Goal: Information Seeking & Learning: Learn about a topic

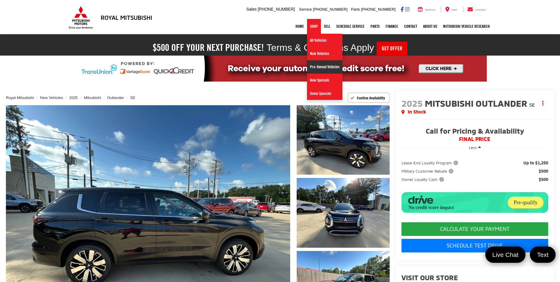
click at [320, 69] on link "Pre-Owned Vehicles" at bounding box center [324, 66] width 35 height 13
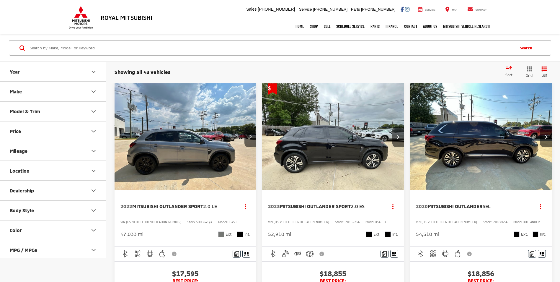
click at [507, 69] on icon "Select sort value" at bounding box center [509, 68] width 6 height 4
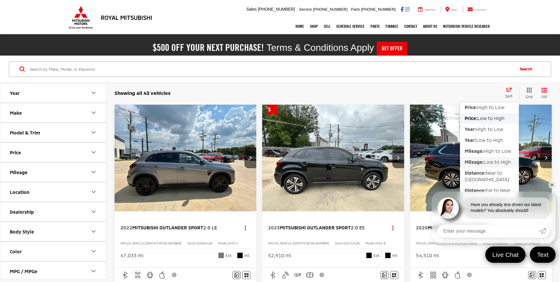
click at [487, 165] on button "Mileage: Low to High" at bounding box center [489, 162] width 58 height 11
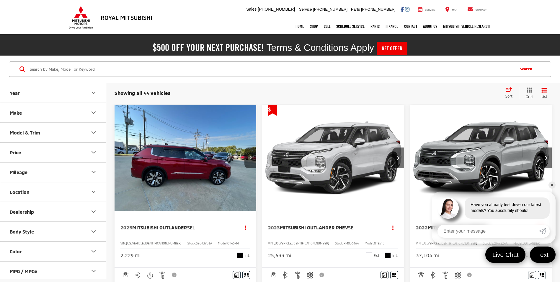
scroll to position [30, 0]
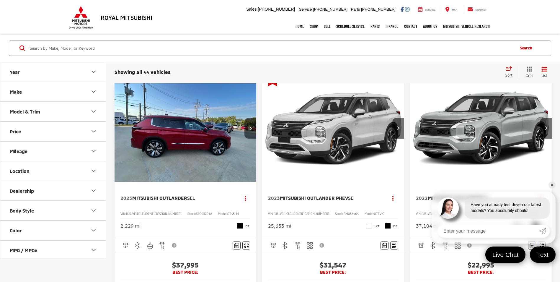
click at [550, 184] on link "✕" at bounding box center [551, 184] width 7 height 7
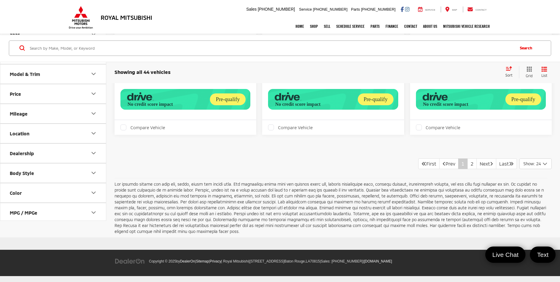
scroll to position [2479, 0]
drag, startPoint x: 466, startPoint y: 177, endPoint x: 462, endPoint y: 178, distance: 3.6
click at [467, 169] on link "2" at bounding box center [471, 163] width 9 height 11
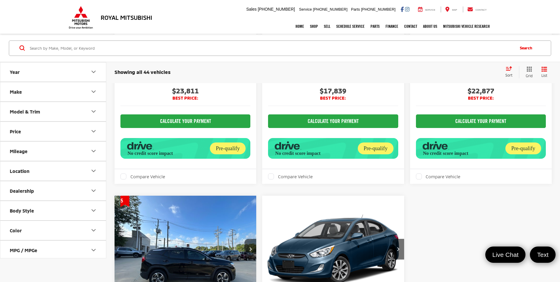
scroll to position [1674, 0]
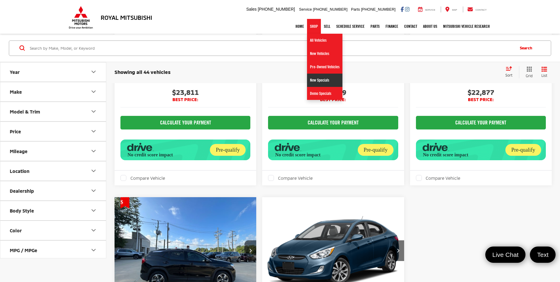
click at [322, 78] on link "New Specials" at bounding box center [324, 79] width 35 height 13
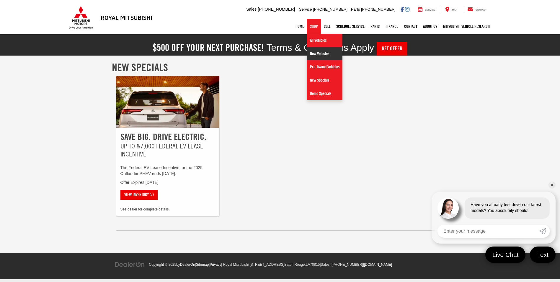
click at [314, 55] on link "New Vehicles" at bounding box center [324, 53] width 35 height 13
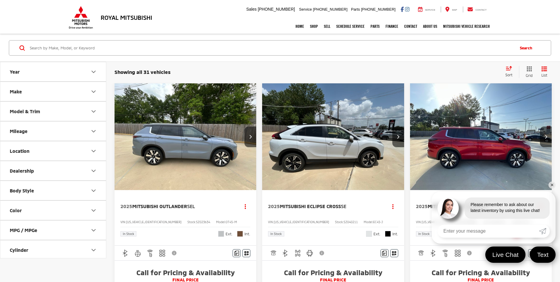
click at [207, 162] on img "2025 Mitsubishi Outlander SEL 0" at bounding box center [185, 136] width 143 height 107
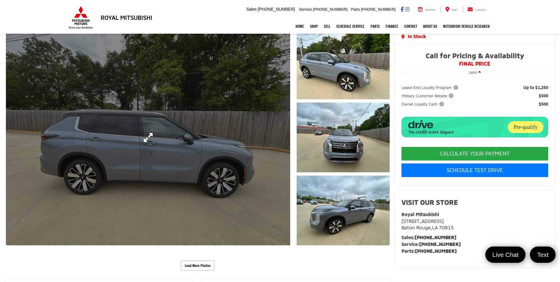
scroll to position [89, 0]
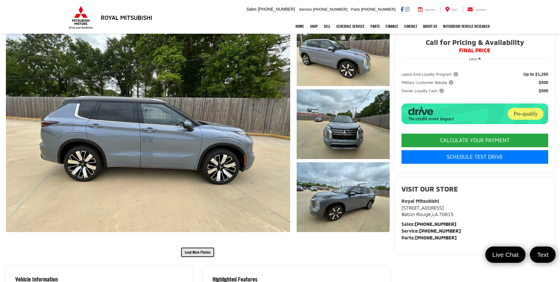
click at [194, 252] on button "Load More Photos" at bounding box center [198, 252] width 34 height 10
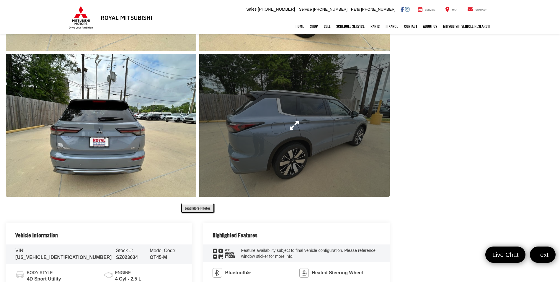
scroll to position [443, 0]
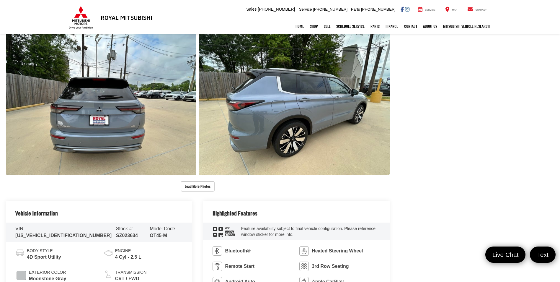
click at [201, 192] on div "Royal Mitsubishi New Vehicles 2025 Mitsubishi Outlander SEL Confirm Availabilit…" at bounding box center [280, 253] width 560 height 1229
click at [201, 189] on button "Load More Photos" at bounding box center [198, 186] width 34 height 10
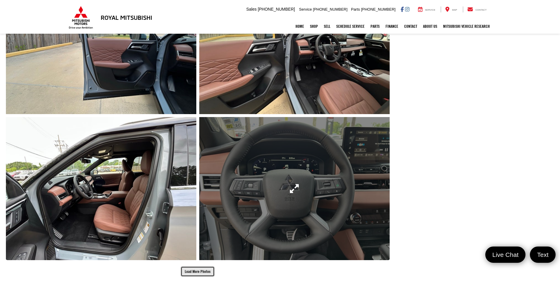
scroll to position [767, 0]
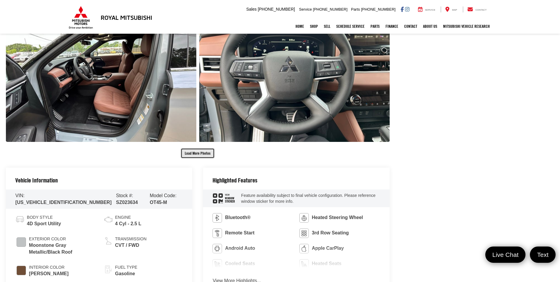
click at [194, 150] on button "Load More Photos" at bounding box center [198, 153] width 34 height 10
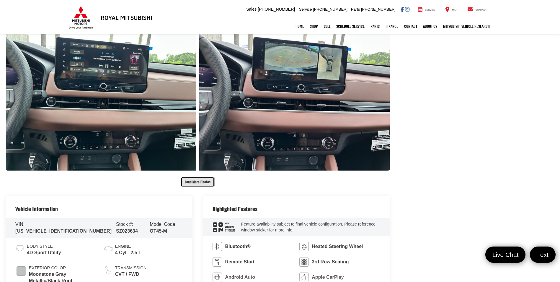
scroll to position [1062, 0]
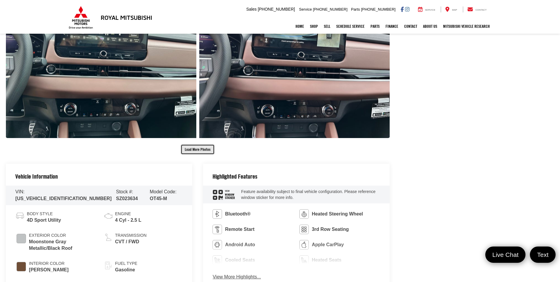
click at [194, 150] on button "Load More Photos" at bounding box center [198, 149] width 34 height 10
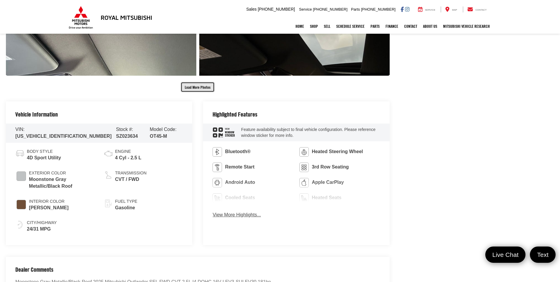
scroll to position [1416, 0]
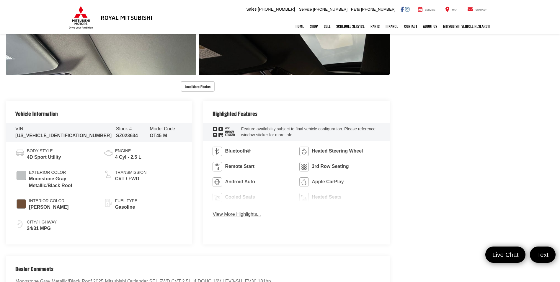
click at [237, 215] on button "View More Highlights..." at bounding box center [236, 214] width 48 height 7
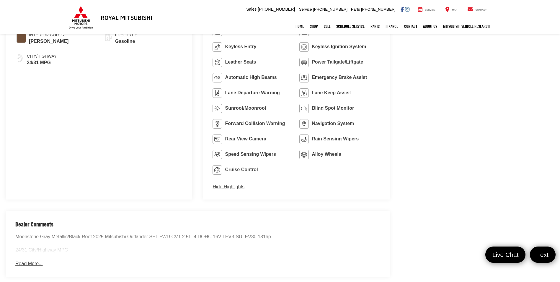
scroll to position [1594, 0]
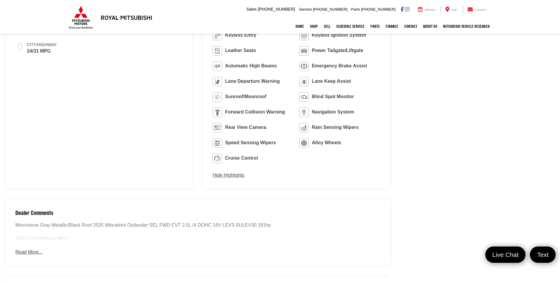
click at [22, 251] on button "Read More..." at bounding box center [28, 251] width 27 height 7
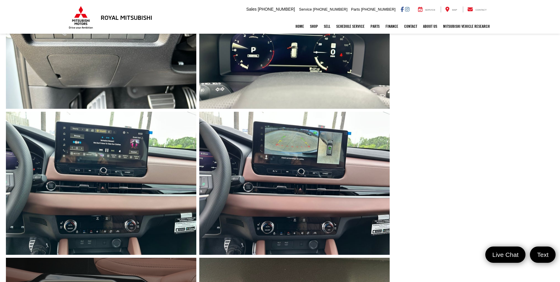
scroll to position [944, 0]
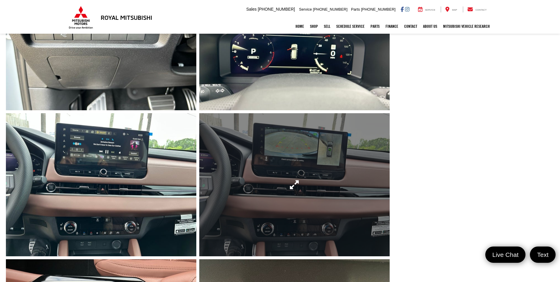
click at [297, 177] on link "Expand Photo 15" at bounding box center [294, 184] width 190 height 143
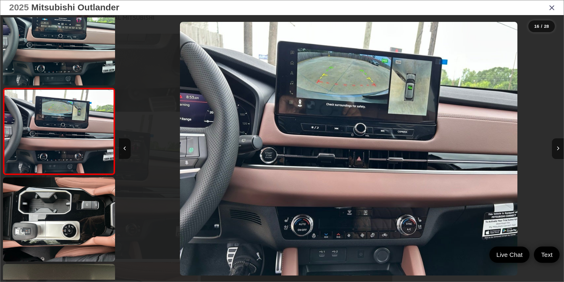
scroll to position [0, 6675]
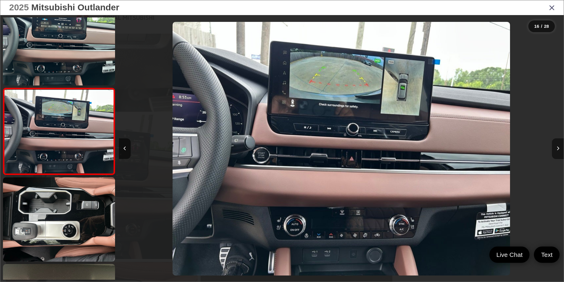
click at [557, 143] on button "Next image" at bounding box center [558, 148] width 12 height 21
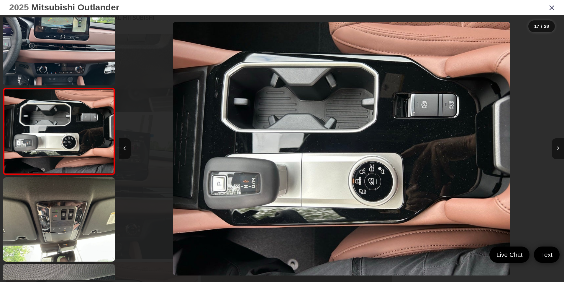
scroll to position [0, 7120]
click at [557, 143] on button "Next image" at bounding box center [558, 148] width 12 height 21
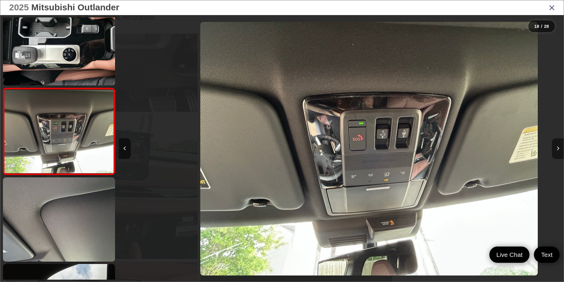
scroll to position [0, 7565]
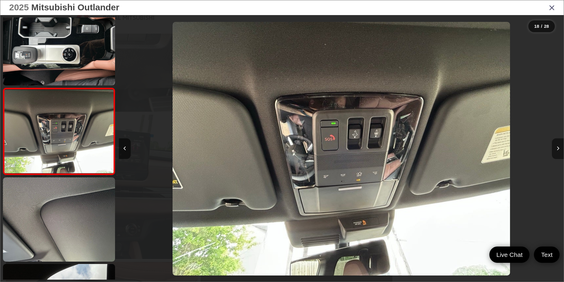
click at [557, 143] on button "Next image" at bounding box center [558, 148] width 12 height 21
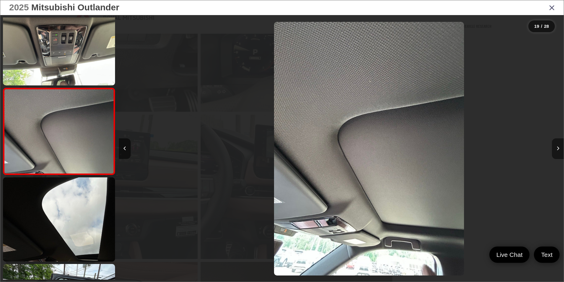
scroll to position [0, 8010]
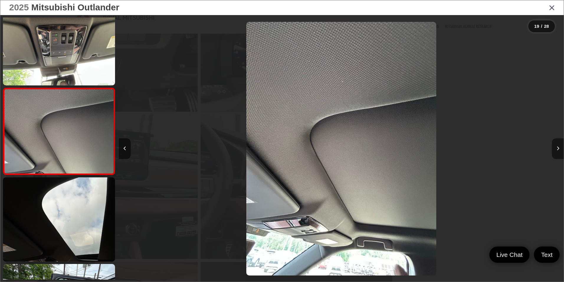
click at [557, 143] on button "Next image" at bounding box center [558, 148] width 12 height 21
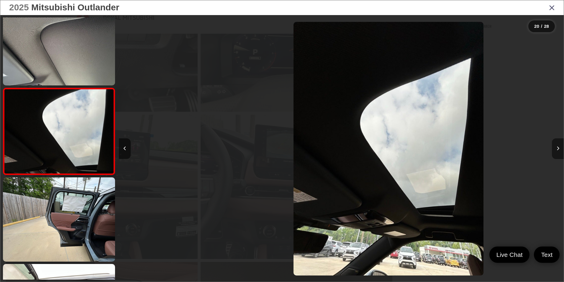
scroll to position [0, 8455]
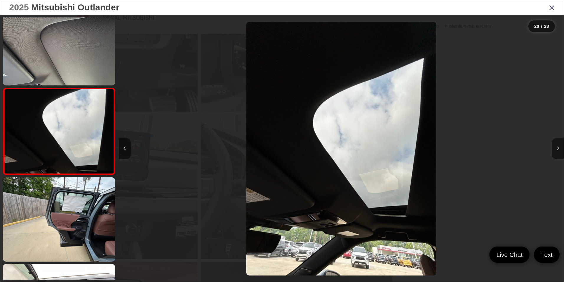
click at [557, 143] on button "Next image" at bounding box center [558, 148] width 12 height 21
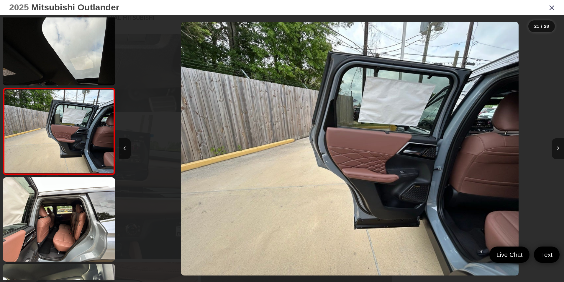
scroll to position [0, 8900]
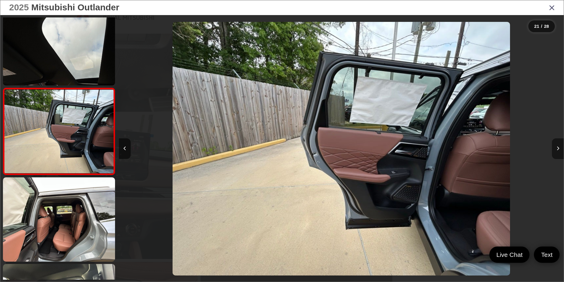
click at [557, 143] on button "Next image" at bounding box center [558, 148] width 12 height 21
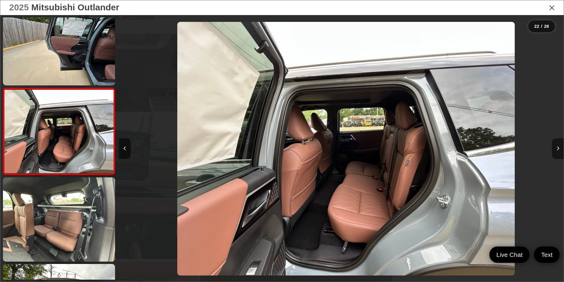
scroll to position [0, 0]
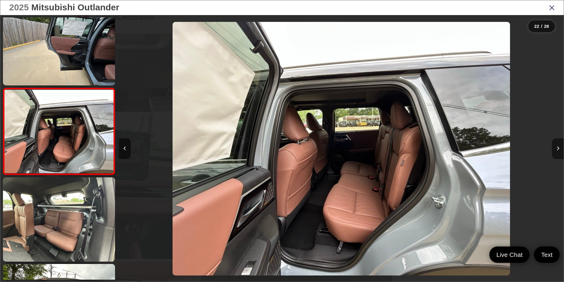
click at [557, 143] on button "Next image" at bounding box center [558, 148] width 12 height 21
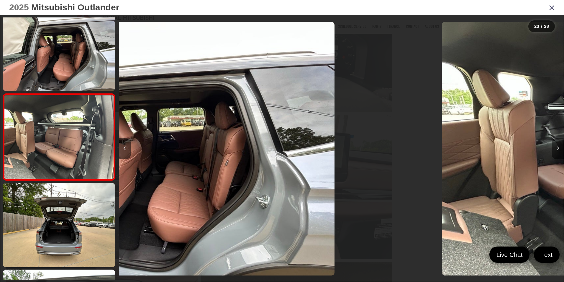
scroll to position [1832, 0]
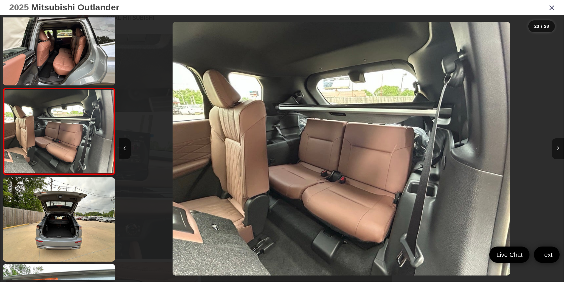
click at [557, 143] on button "Next image" at bounding box center [558, 148] width 12 height 21
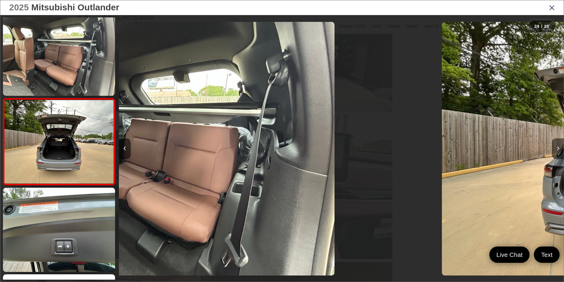
scroll to position [1919, 0]
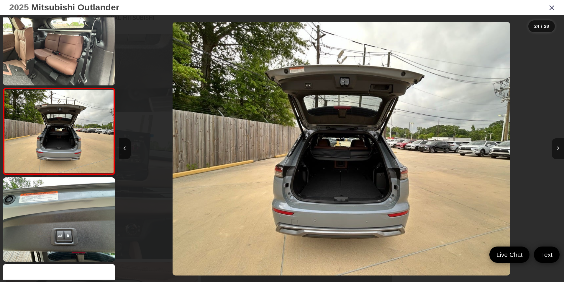
click at [557, 143] on button "Next image" at bounding box center [558, 148] width 12 height 21
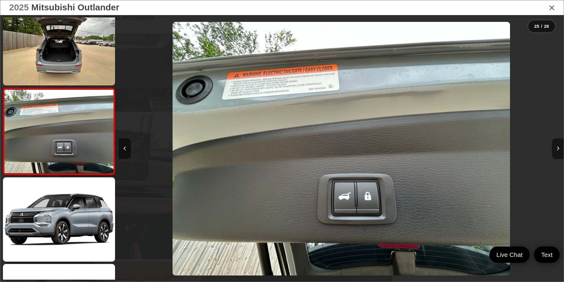
click at [557, 143] on button "Next image" at bounding box center [558, 148] width 12 height 21
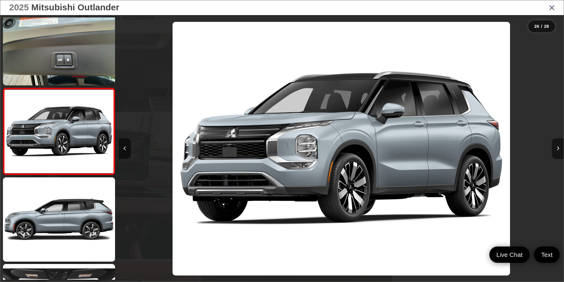
click at [557, 143] on button "Next image" at bounding box center [558, 148] width 12 height 21
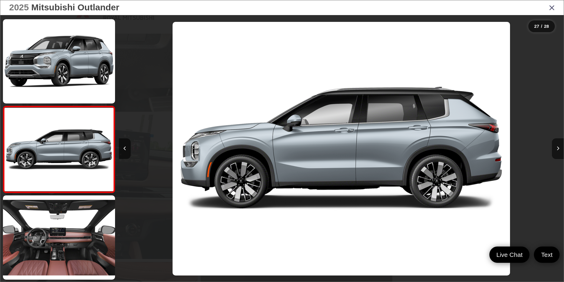
click at [551, 5] on icon "Close gallery" at bounding box center [552, 8] width 6 height 8
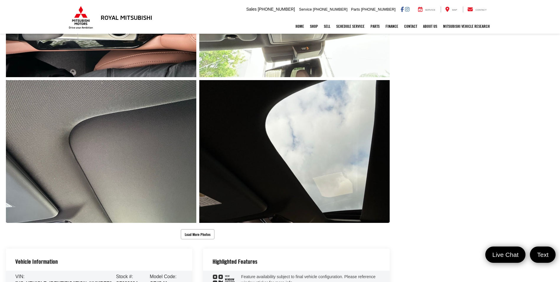
scroll to position [1357, 0]
